Goal: Communication & Community: Answer question/provide support

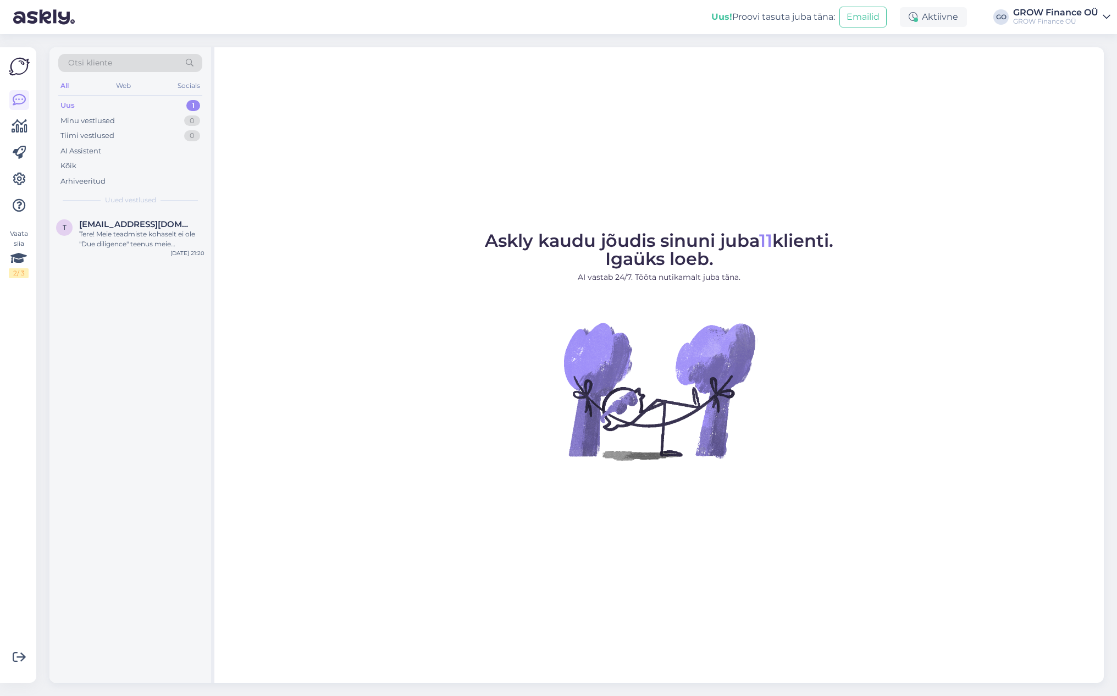
click at [67, 103] on div "Uus" at bounding box center [67, 105] width 14 height 11
click at [116, 231] on div "Tere! Meie teadmiste kohaselt ei ole "Due diligence" teenus meie pakutavate tee…" at bounding box center [141, 239] width 125 height 20
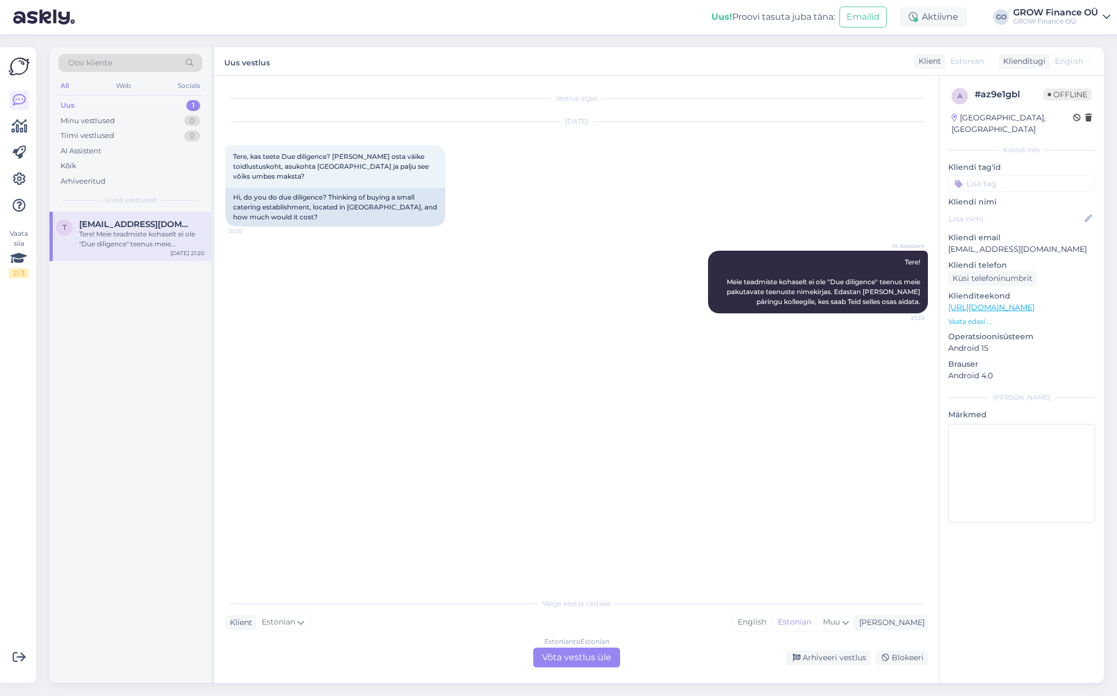
click at [569, 657] on div "Estonian to Estonian Võta vestlus üle" at bounding box center [576, 658] width 87 height 20
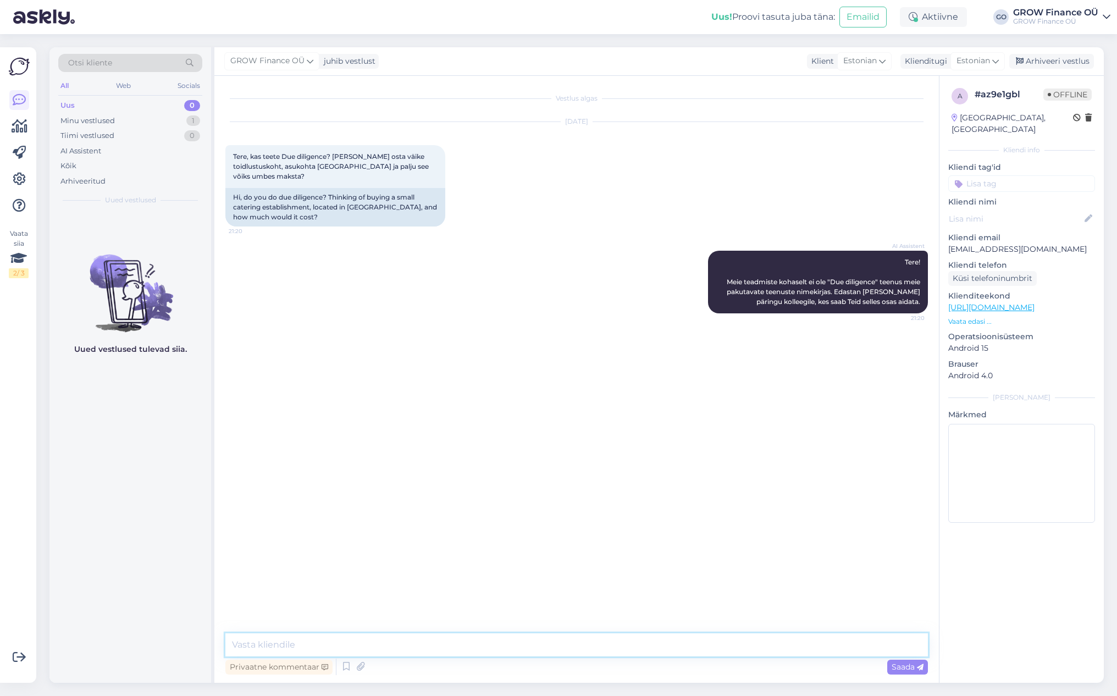
click at [340, 649] on textarea at bounding box center [576, 644] width 702 height 23
click at [355, 645] on textarea "Tere, Täname, et olete huvitatud due diligence teenusest." at bounding box center [576, 638] width 702 height 36
click at [413, 646] on textarea "Tere, Täname, et olete huvitatud "due diligence teenusest." at bounding box center [576, 638] width 702 height 36
click at [414, 645] on textarea "Tere, Täname, et olete huvitatud "due diligence teenusest." at bounding box center [576, 638] width 702 height 36
click at [496, 645] on textarea "Tere, Täname, et olete huvitatud "due diligence" teenusest." at bounding box center [576, 638] width 702 height 36
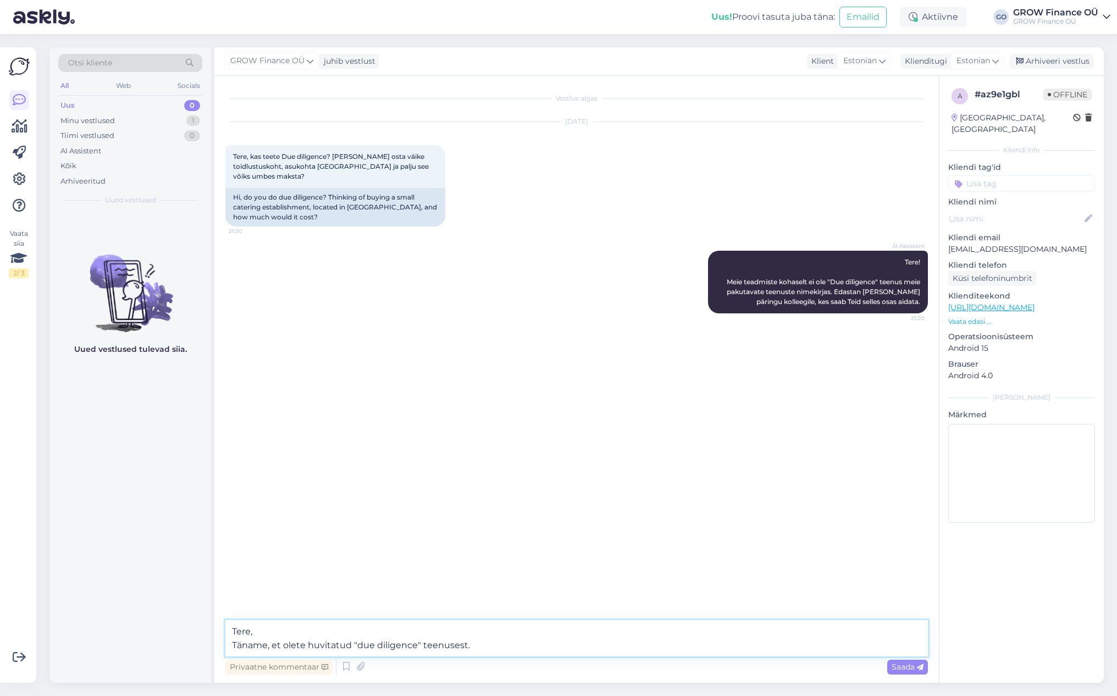
click at [506, 638] on textarea "Tere, Täname, et olete huvitatud "due diligence" teenusest." at bounding box center [576, 638] width 702 height 36
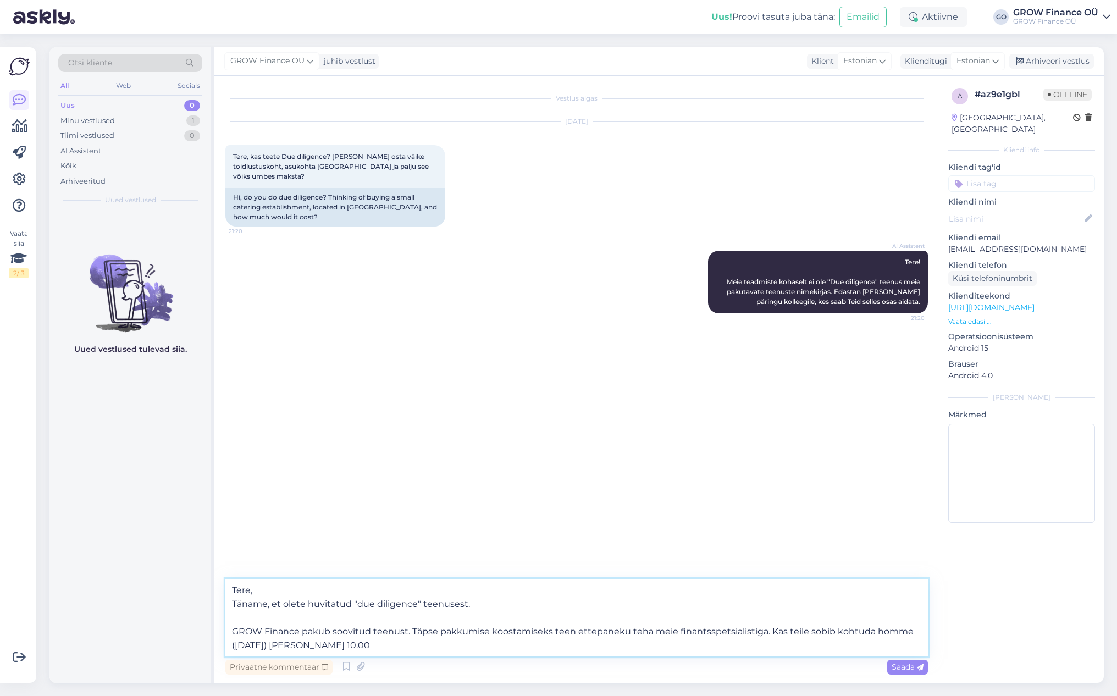
type textarea "Tere, Täname, et olete huvitatud "due diligence" teenusest. GROW Finance pakub …"
